Goal: Find specific page/section: Find specific page/section

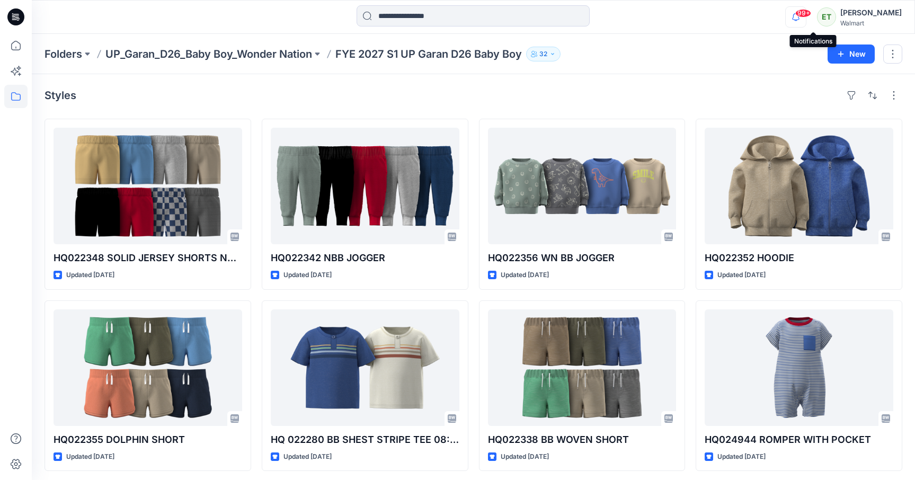
click at [806, 24] on icon "button" at bounding box center [796, 16] width 20 height 21
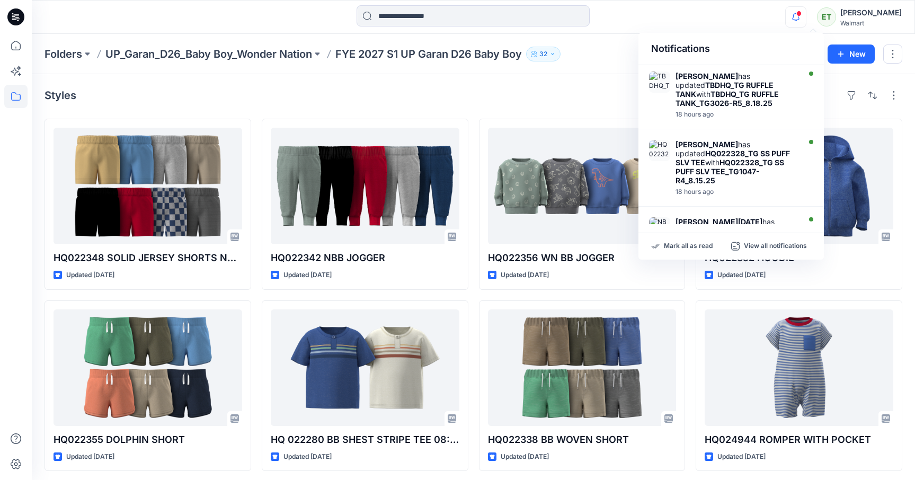
click at [602, 61] on div "Folders UP_Garan_D26_Baby Boy_Wonder Nation FYE 2027 S1 UP Garan D26 Baby Boy 3…" at bounding box center [473, 54] width 883 height 40
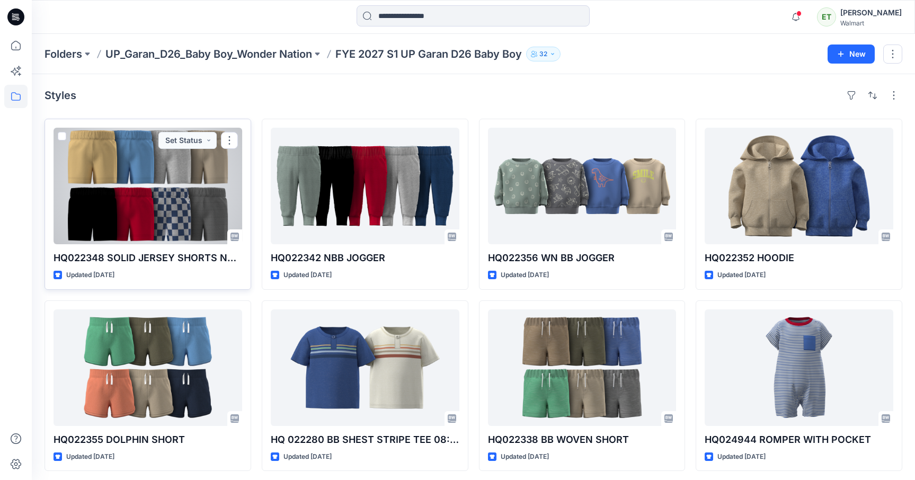
click at [155, 196] on div at bounding box center [148, 186] width 189 height 117
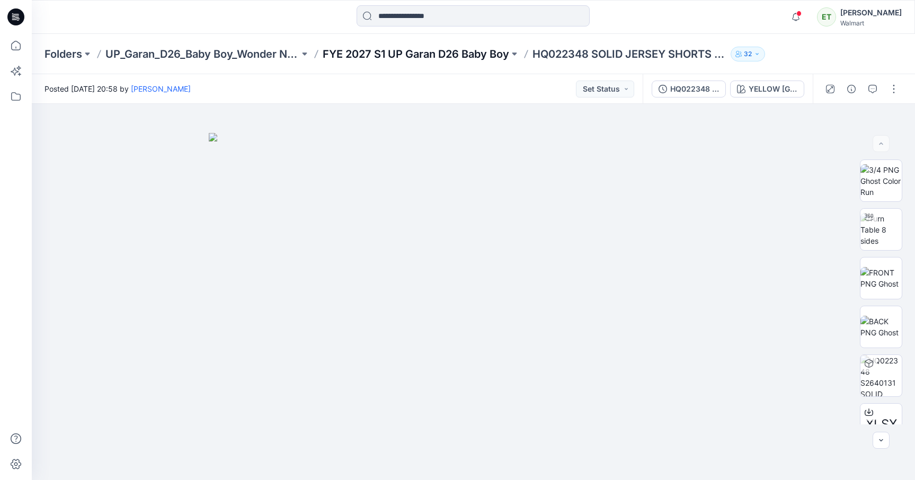
click at [354, 51] on p "FYE 2027 S1 UP Garan D26 Baby Boy" at bounding box center [416, 54] width 186 height 15
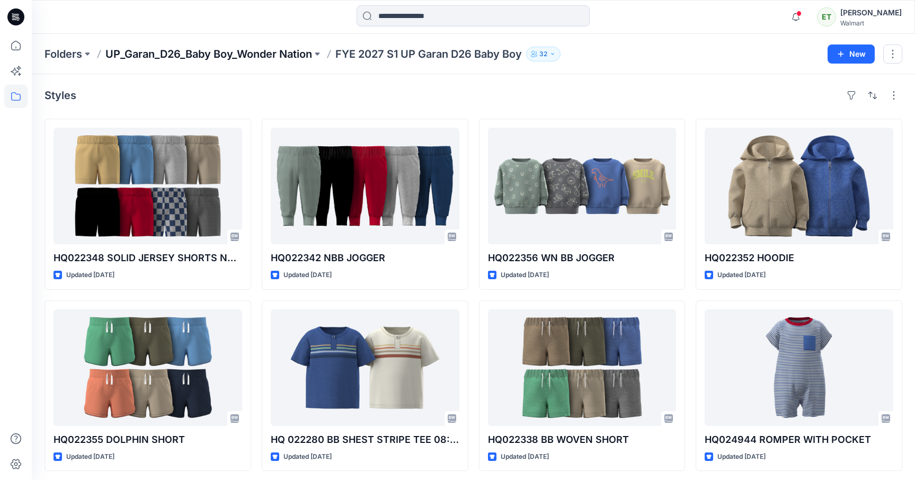
click at [298, 54] on p "UP_Garan_D26_Baby Boy_Wonder Nation" at bounding box center [208, 54] width 207 height 15
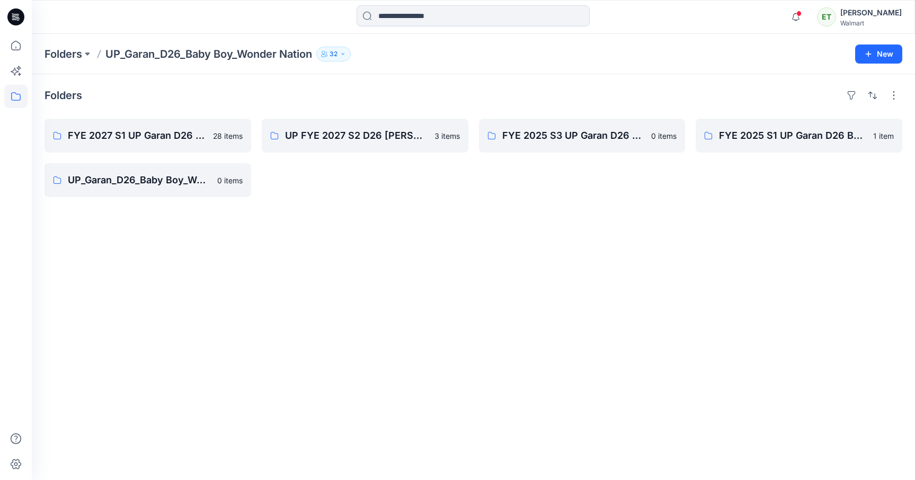
click at [492, 244] on div "Folders FYE 2027 S1 UP Garan D26 Baby Boy 28 items UP_Garan_D26_Baby Boy_Wonder…" at bounding box center [473, 277] width 883 height 406
click at [330, 147] on link "UP FYE 2027 S2 D26 BB Garan" at bounding box center [365, 136] width 207 height 34
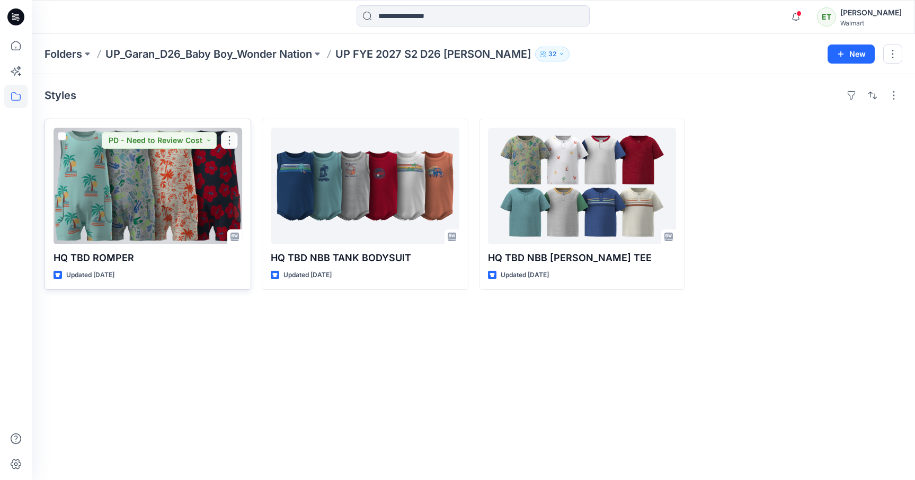
click at [134, 189] on div at bounding box center [148, 186] width 189 height 117
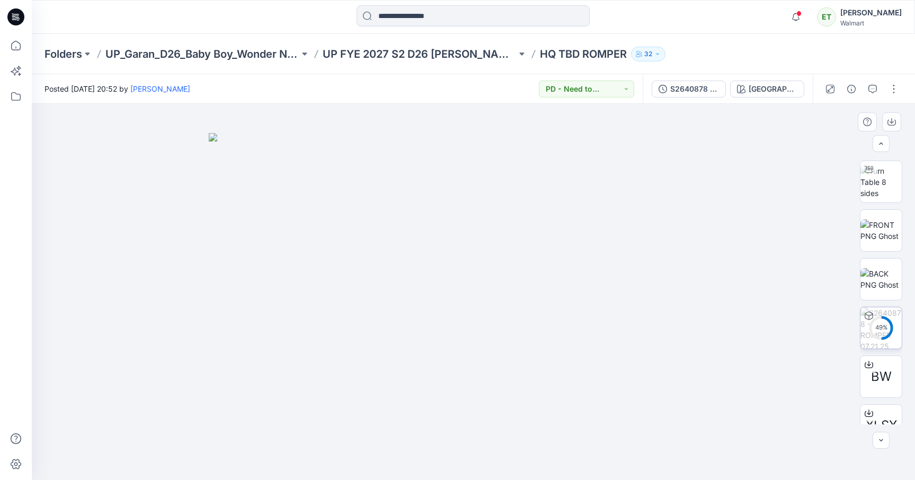
scroll to position [52, 0]
